Goal: Task Accomplishment & Management: Use online tool/utility

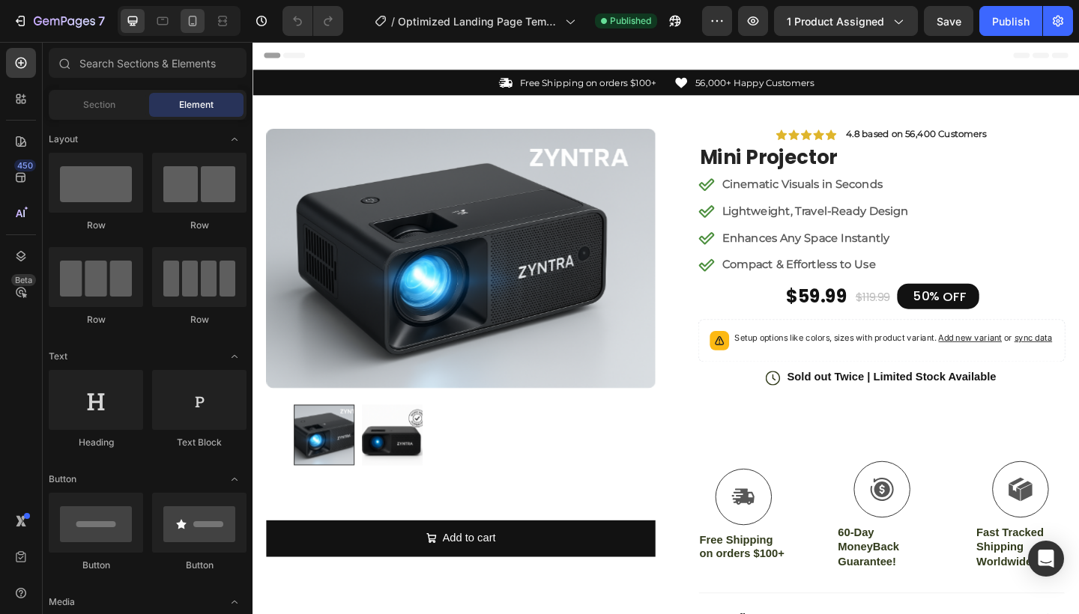
click at [188, 24] on icon at bounding box center [192, 20] width 15 height 15
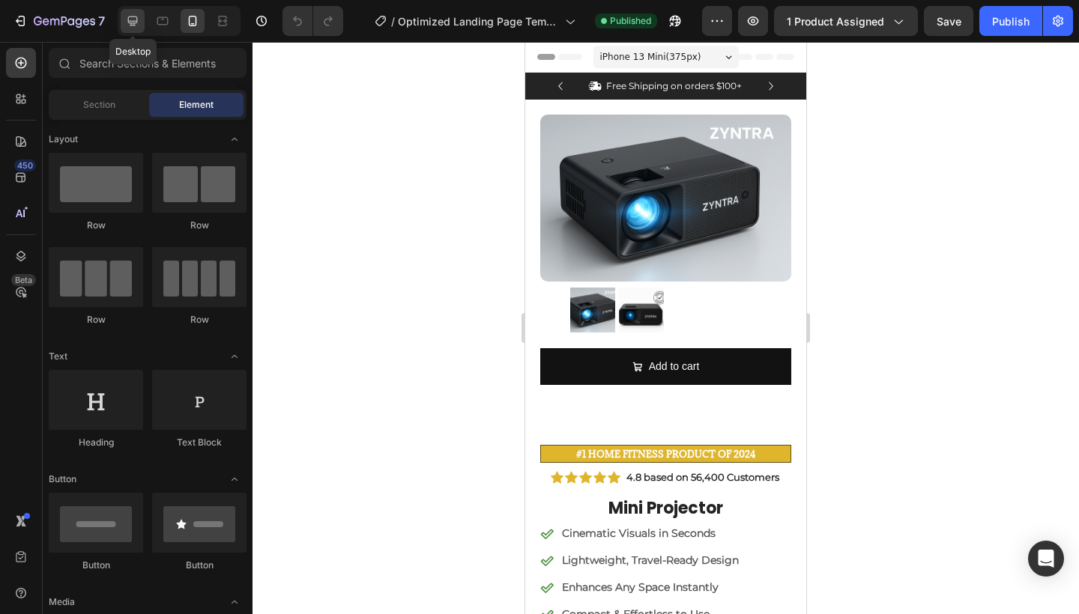
click at [130, 17] on icon at bounding box center [133, 21] width 10 height 10
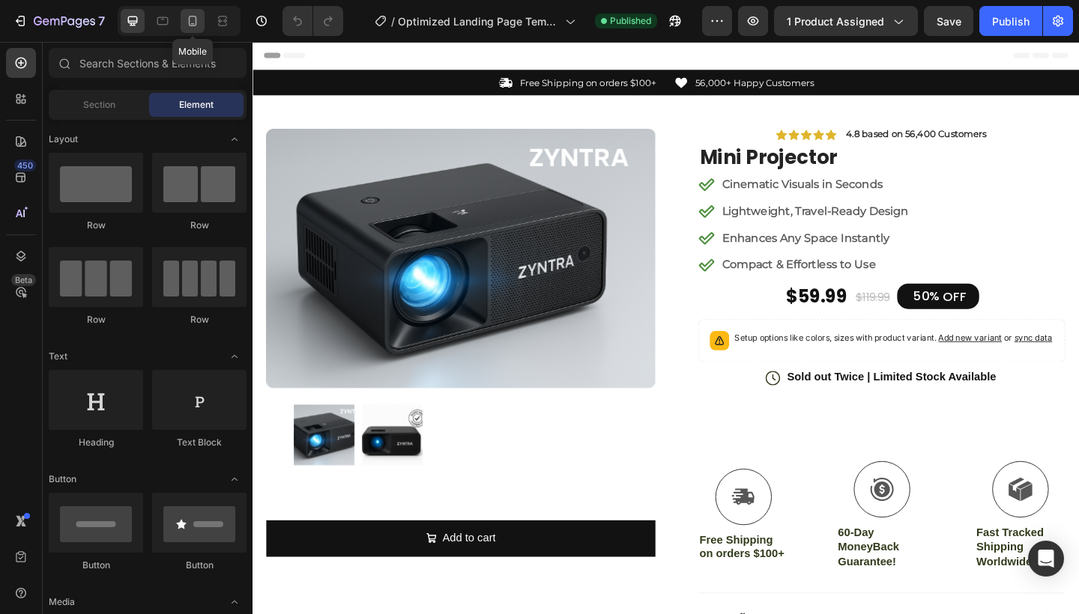
click at [183, 22] on div at bounding box center [193, 21] width 24 height 24
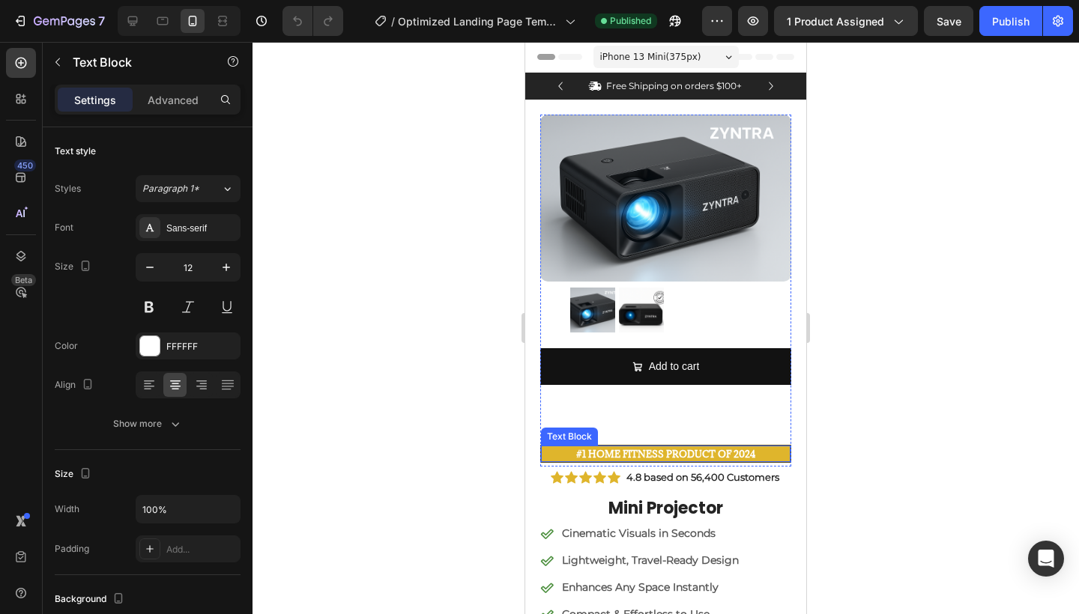
click at [667, 453] on strong "#1 Home fitness Product of 2024" at bounding box center [665, 454] width 179 height 12
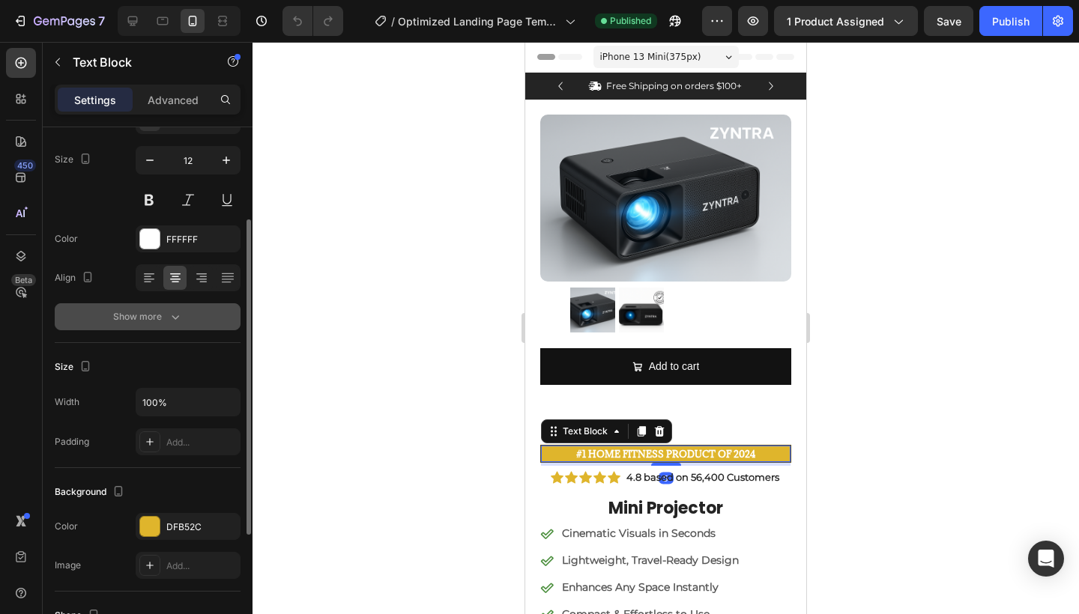
scroll to position [130, 0]
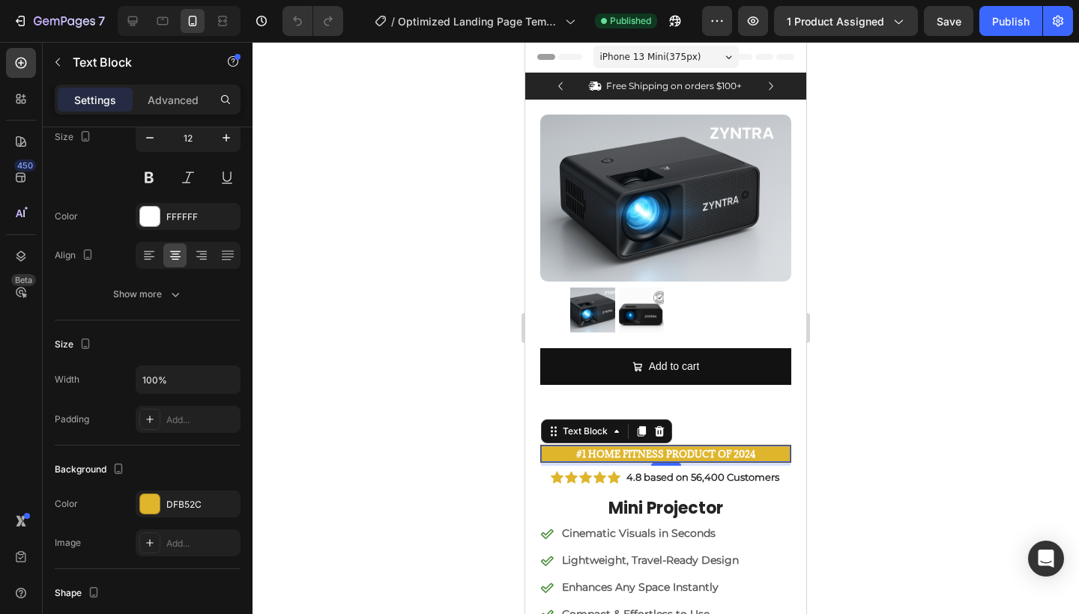
click at [775, 453] on p "#1 Home fitness Product of 2024" at bounding box center [666, 453] width 247 height 13
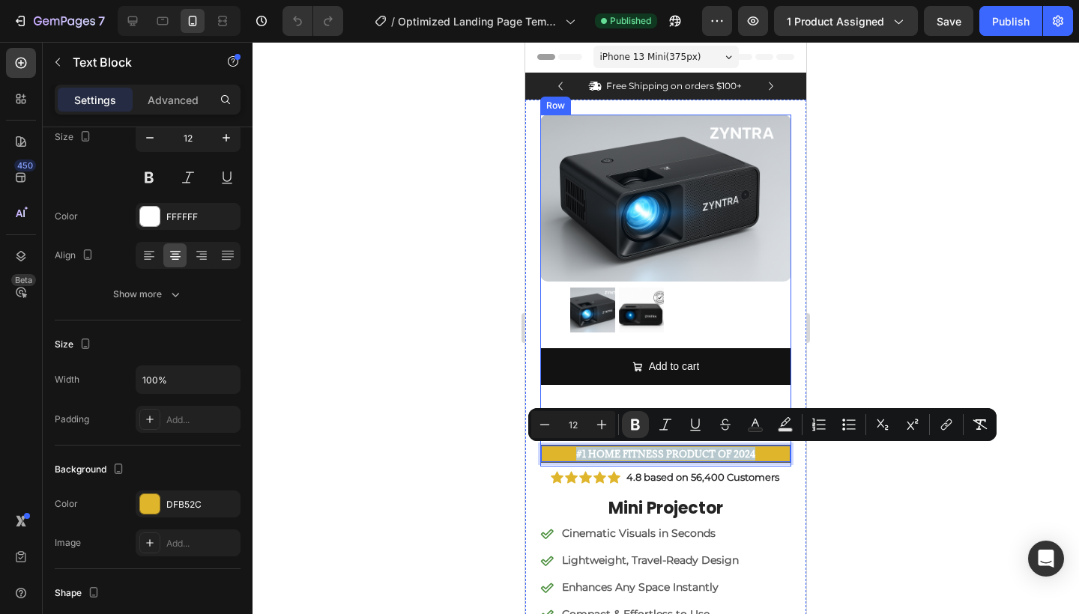
drag, startPoint x: 775, startPoint y: 453, endPoint x: 572, endPoint y: 444, distance: 203.2
click at [572, 445] on div "#1 Home fitness Product of 2024 Text Block 5" at bounding box center [665, 454] width 251 height 18
copy strong "#1 Home fitness Product of 2024"
click at [746, 450] on strong "#1 Home fitness Product of 2024" at bounding box center [665, 454] width 179 height 12
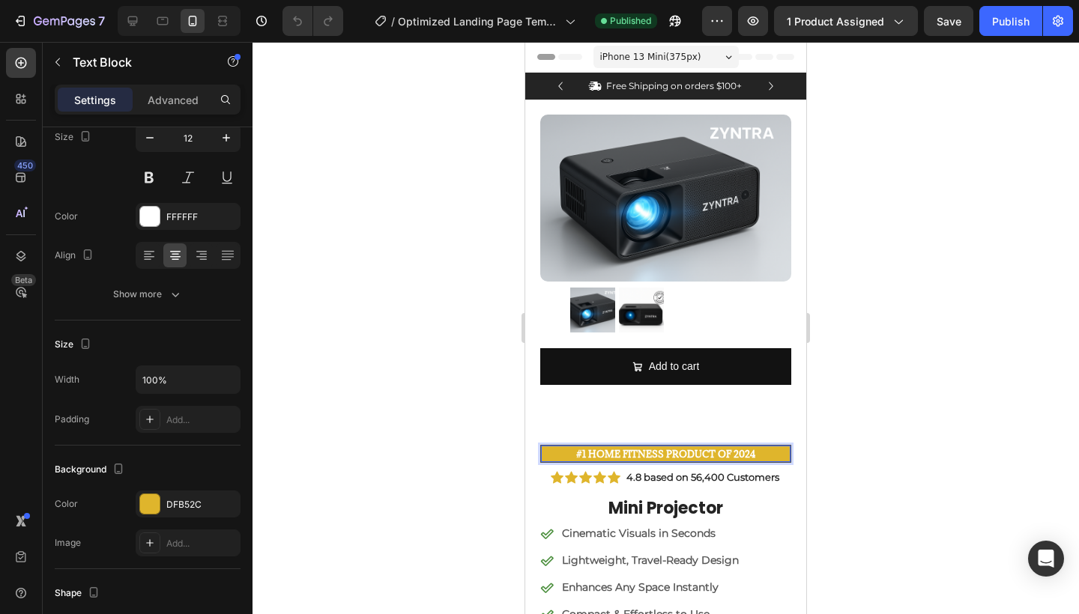
click at [776, 456] on p "#1 Home fitness Product of 2024" at bounding box center [666, 453] width 247 height 13
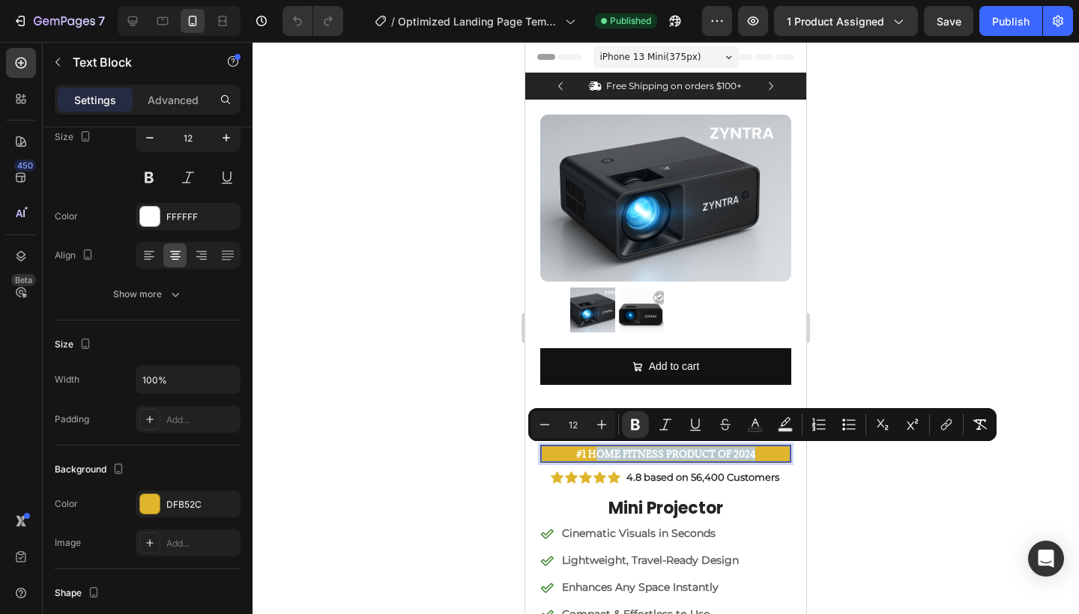
drag, startPoint x: 776, startPoint y: 456, endPoint x: 584, endPoint y: 450, distance: 191.9
click at [584, 450] on p "#1 Home fitness Product of 2024" at bounding box center [666, 453] width 247 height 13
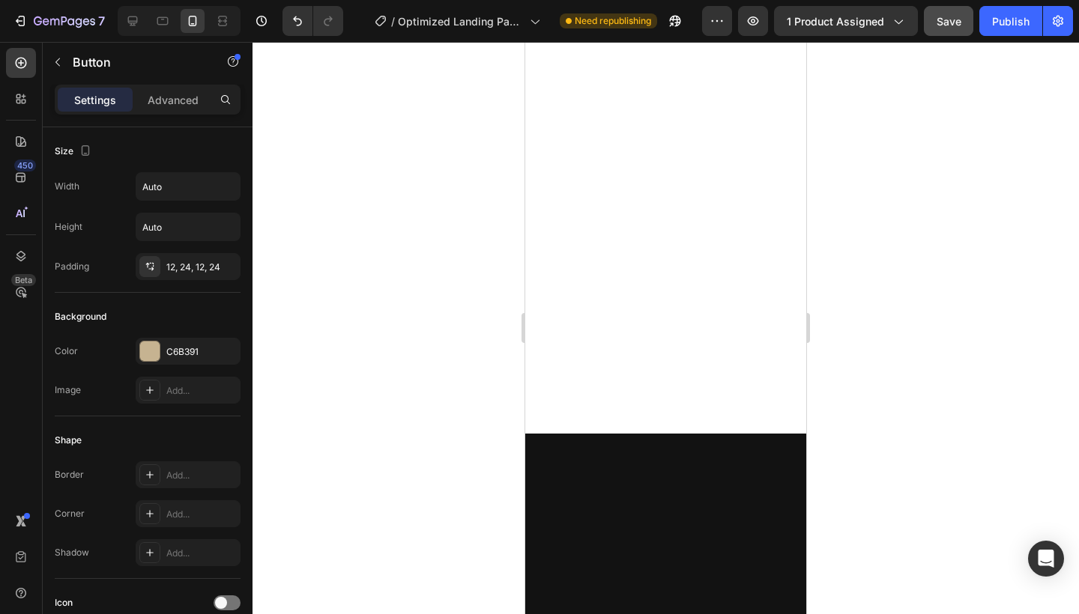
scroll to position [0, 0]
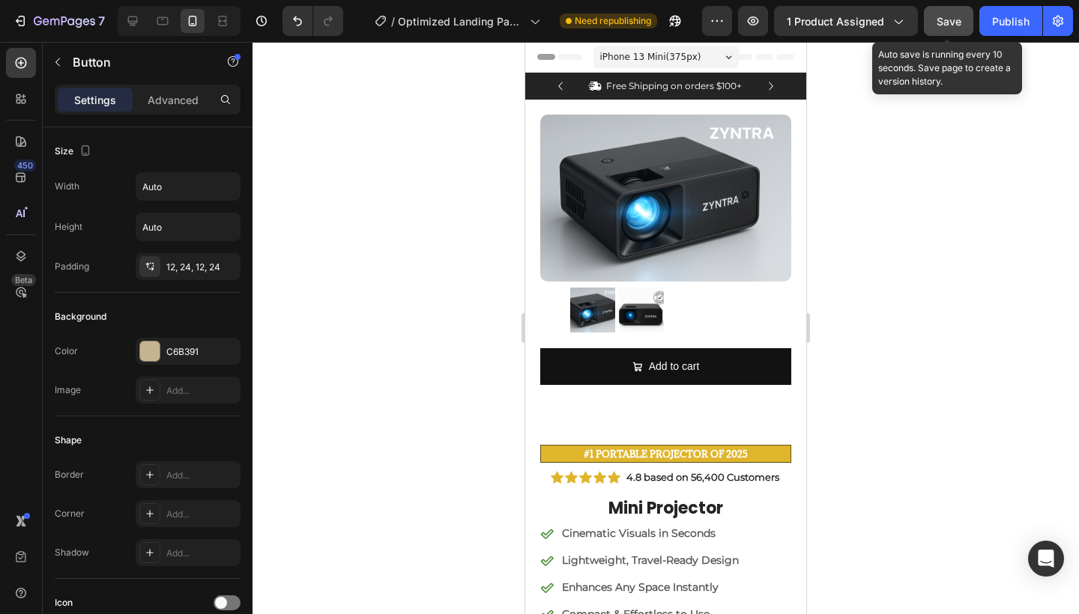
click at [940, 8] on button "Save" at bounding box center [948, 21] width 49 height 30
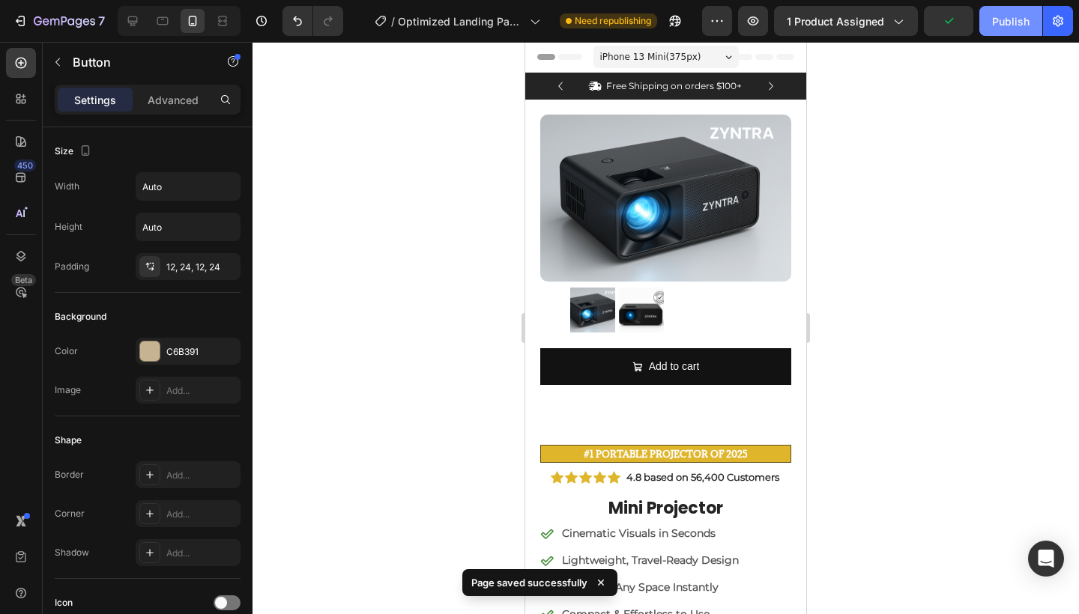
click at [997, 14] on div "Publish" at bounding box center [1010, 21] width 37 height 16
